Goal: Transaction & Acquisition: Download file/media

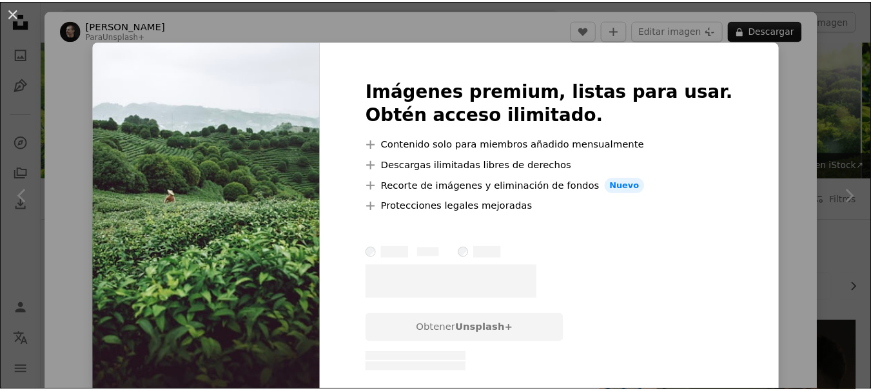
scroll to position [772, 0]
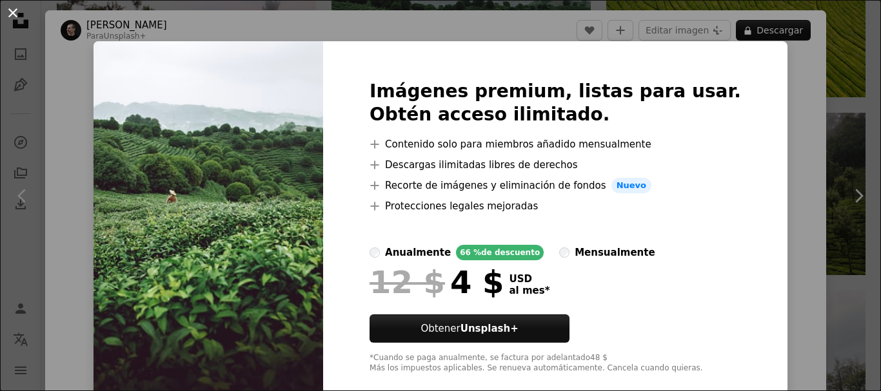
click at [16, 15] on button "An X shape" at bounding box center [12, 12] width 15 height 15
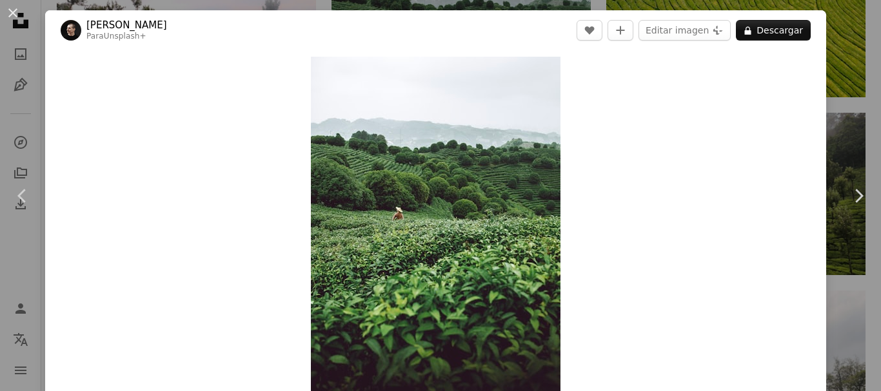
drag, startPoint x: 10, startPoint y: 12, endPoint x: 48, endPoint y: 11, distance: 37.4
click at [9, 11] on button "An X shape" at bounding box center [12, 12] width 15 height 15
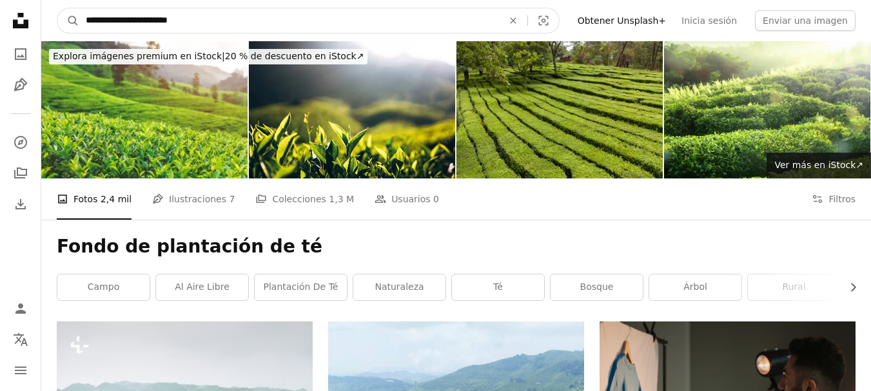
click at [249, 20] on input "**********" at bounding box center [289, 20] width 420 height 24
type input "**********"
click at [57, 8] on button "A magnifying glass" at bounding box center [68, 20] width 22 height 24
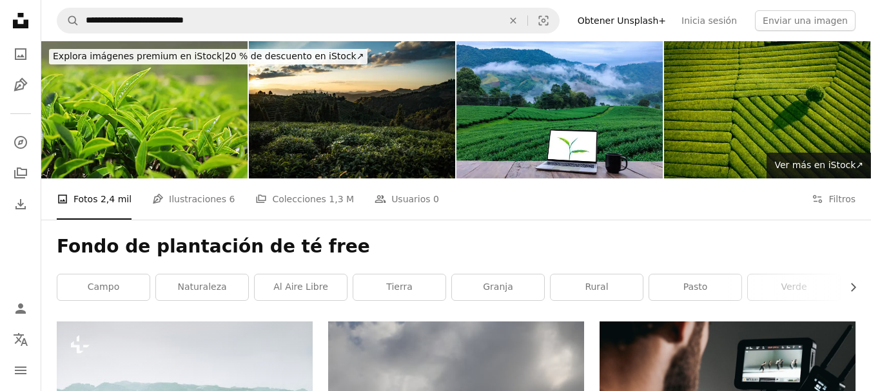
scroll to position [502, 0]
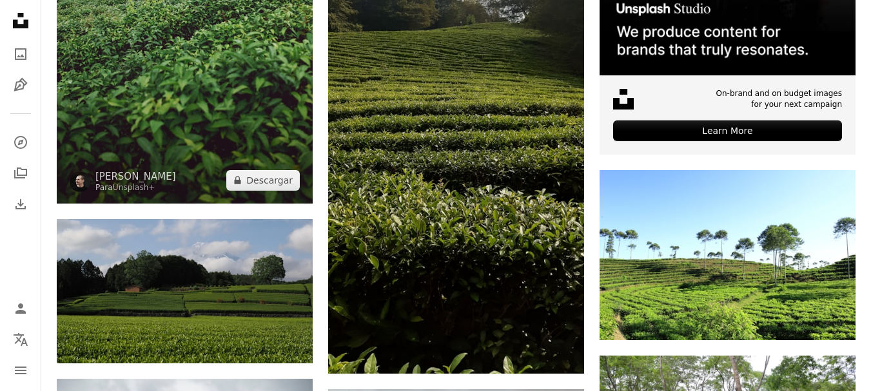
click at [211, 75] on img at bounding box center [185, 11] width 256 height 384
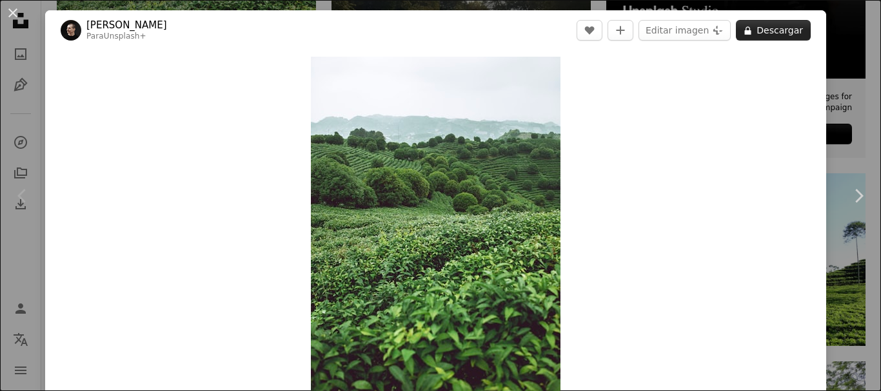
click at [763, 34] on button "A lock Descargar" at bounding box center [773, 30] width 75 height 21
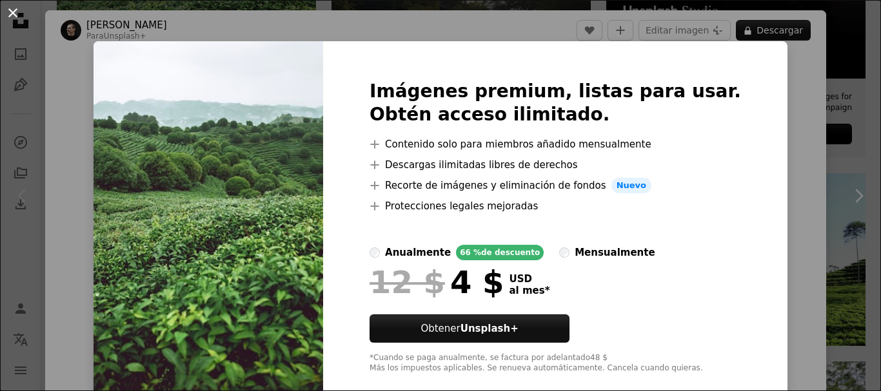
click at [11, 8] on button "An X shape" at bounding box center [12, 12] width 15 height 15
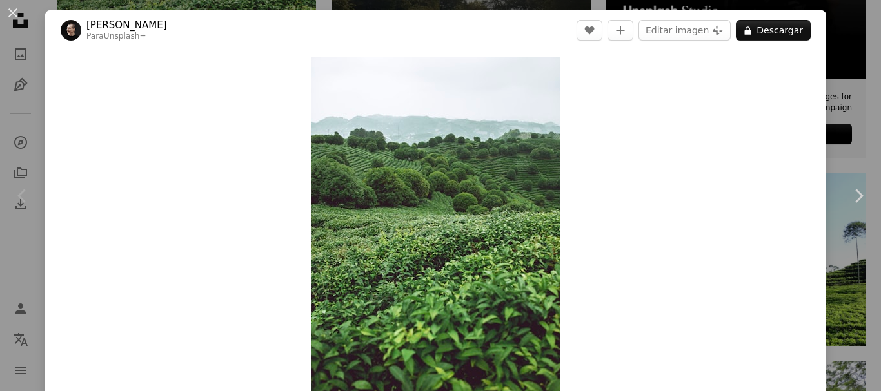
drag, startPoint x: 11, startPoint y: 14, endPoint x: 520, endPoint y: 52, distance: 510.1
click at [12, 13] on button "An X shape" at bounding box center [12, 12] width 15 height 15
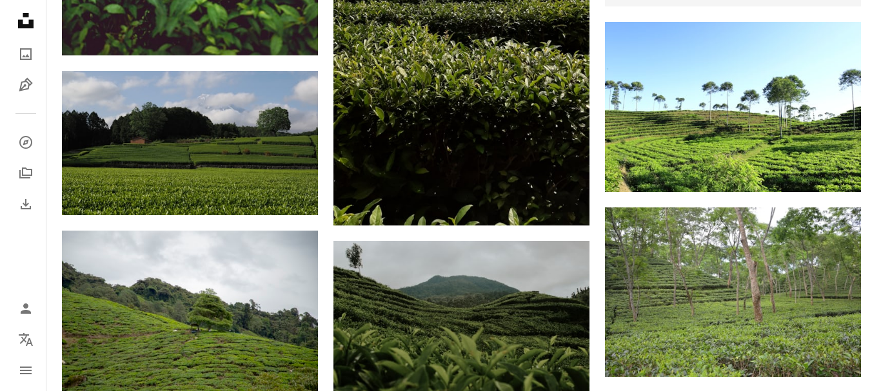
scroll to position [876, 0]
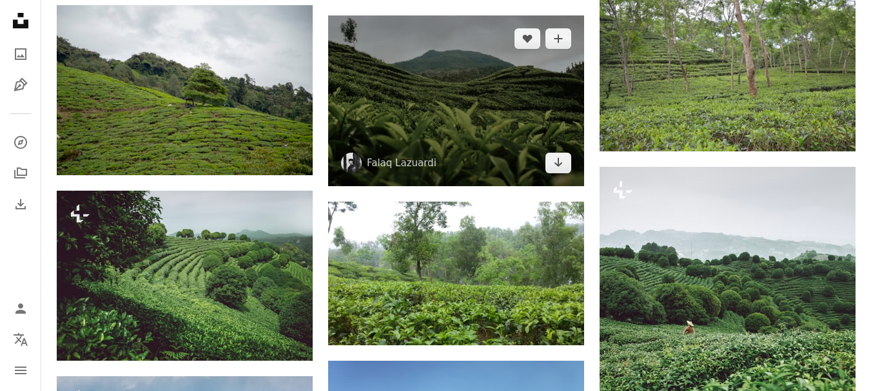
click at [466, 135] on img at bounding box center [456, 100] width 256 height 170
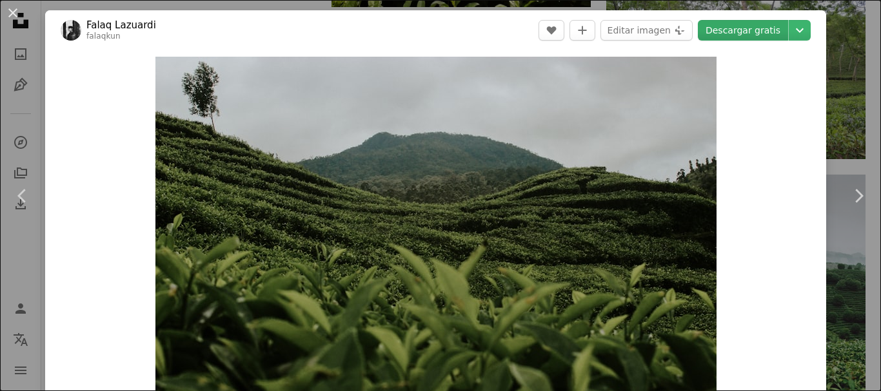
click at [729, 28] on link "Descargar gratis" at bounding box center [743, 30] width 90 height 21
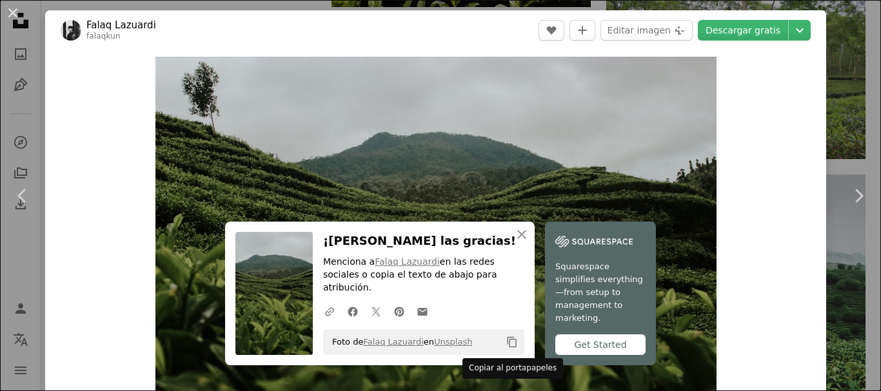
click at [507, 342] on icon "Copiar al portapapeles" at bounding box center [511, 342] width 9 height 11
